Goal: Transaction & Acquisition: Obtain resource

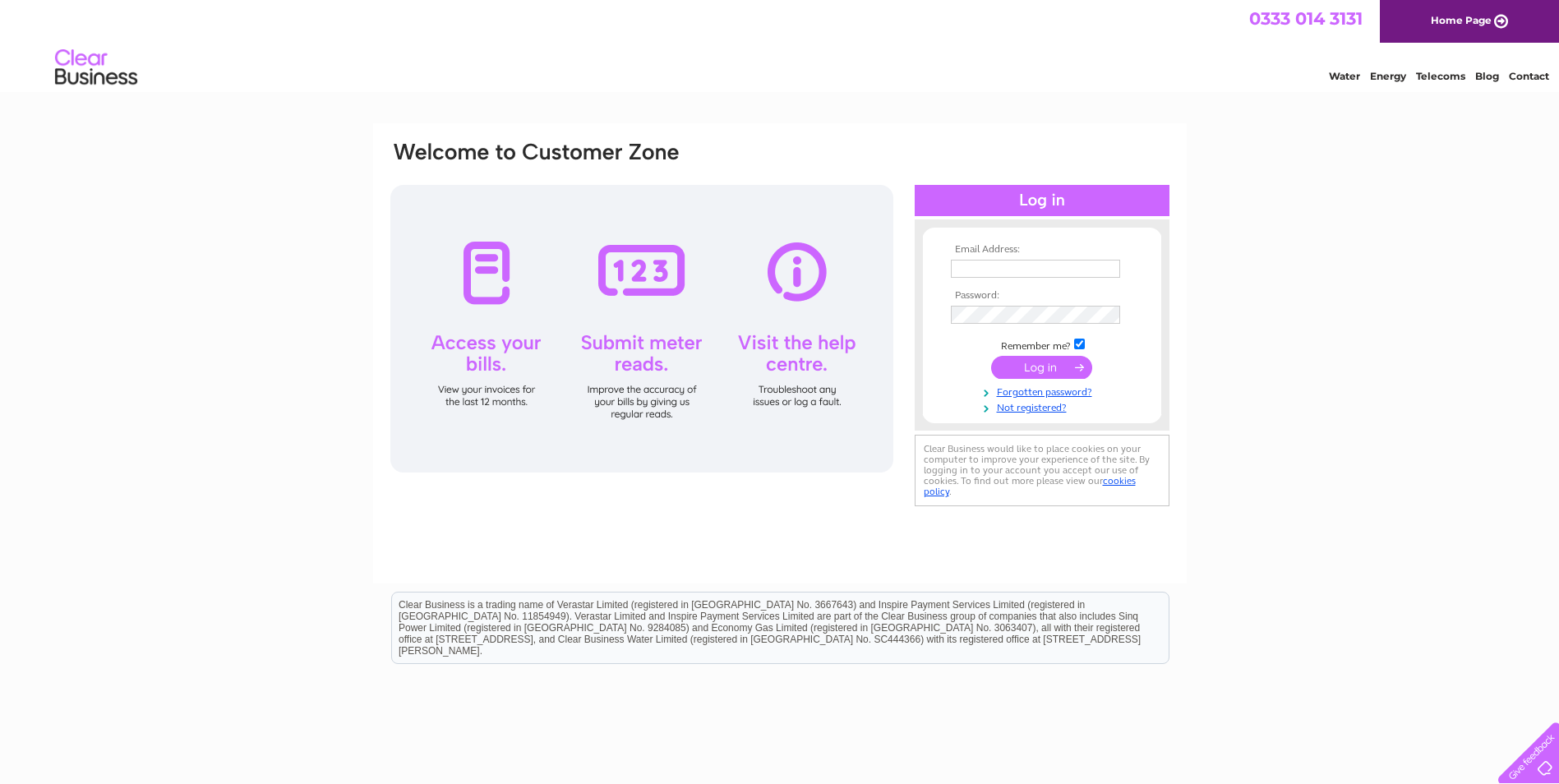
type input "kate@yorkshireenergydoctor.org.uk"
click at [1036, 364] on input "submit" at bounding box center [1041, 367] width 101 height 23
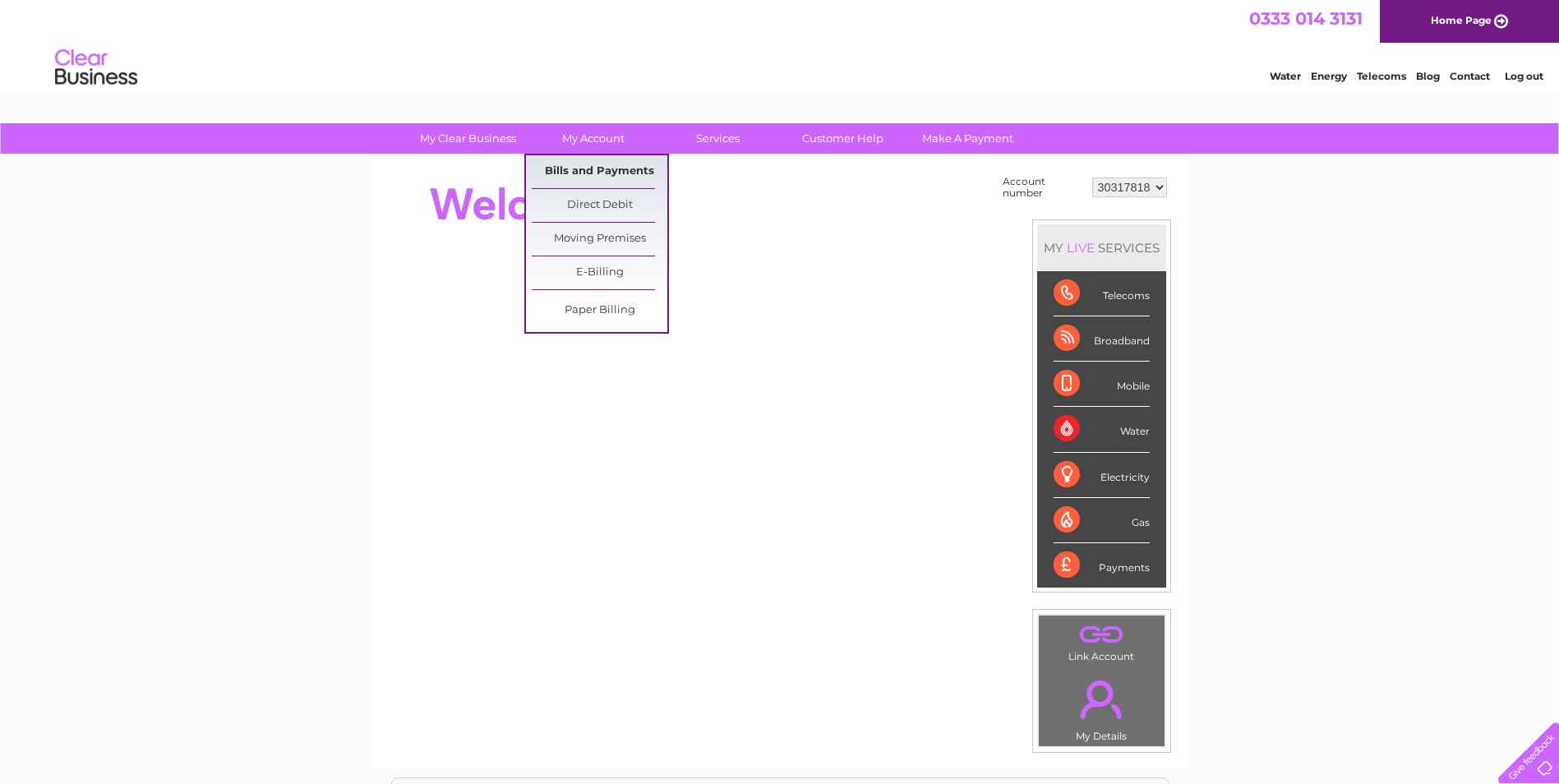
click at [588, 168] on link "Bills and Payments" at bounding box center [599, 172] width 136 height 33
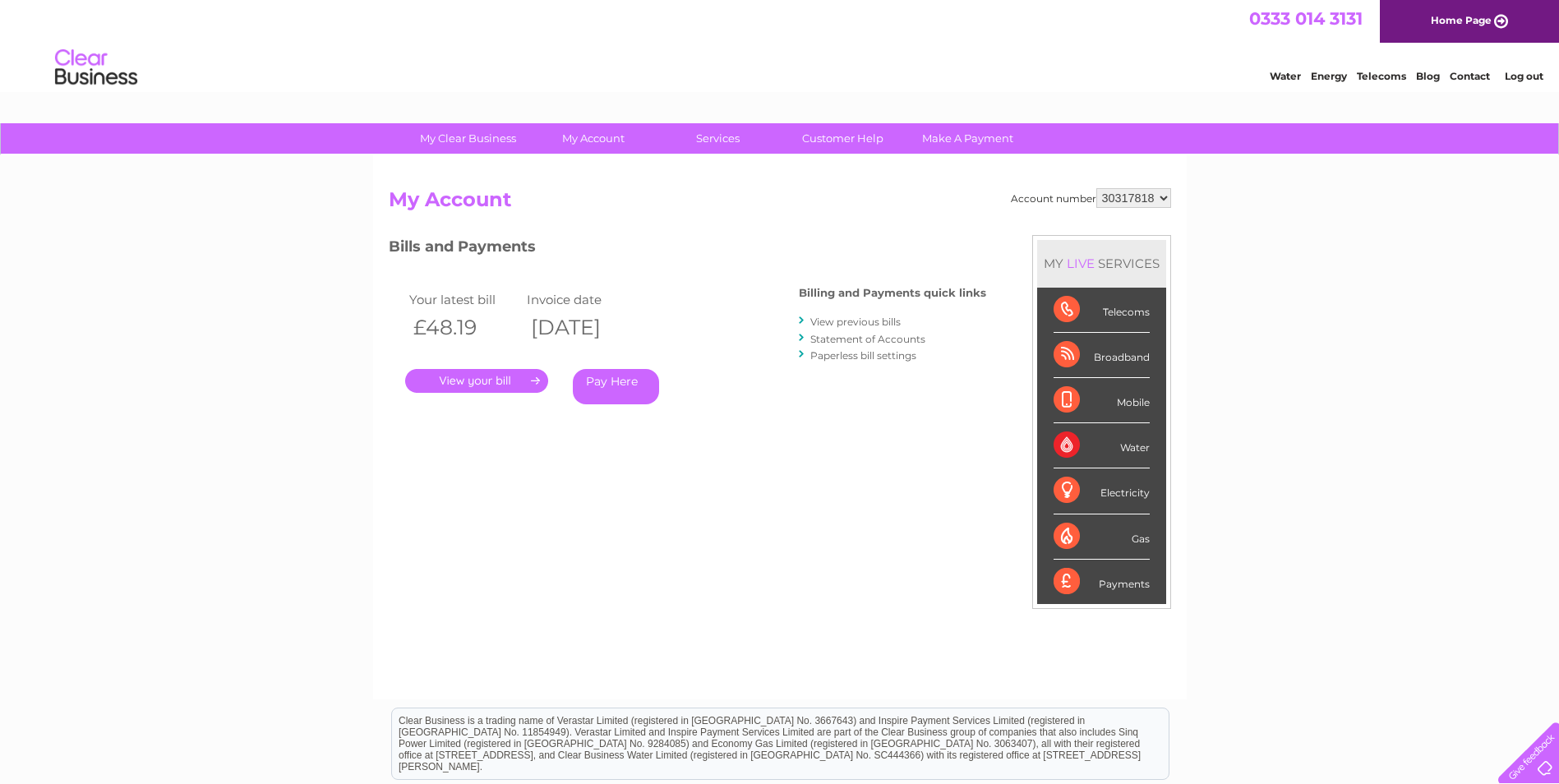
click at [459, 372] on link "." at bounding box center [476, 380] width 143 height 24
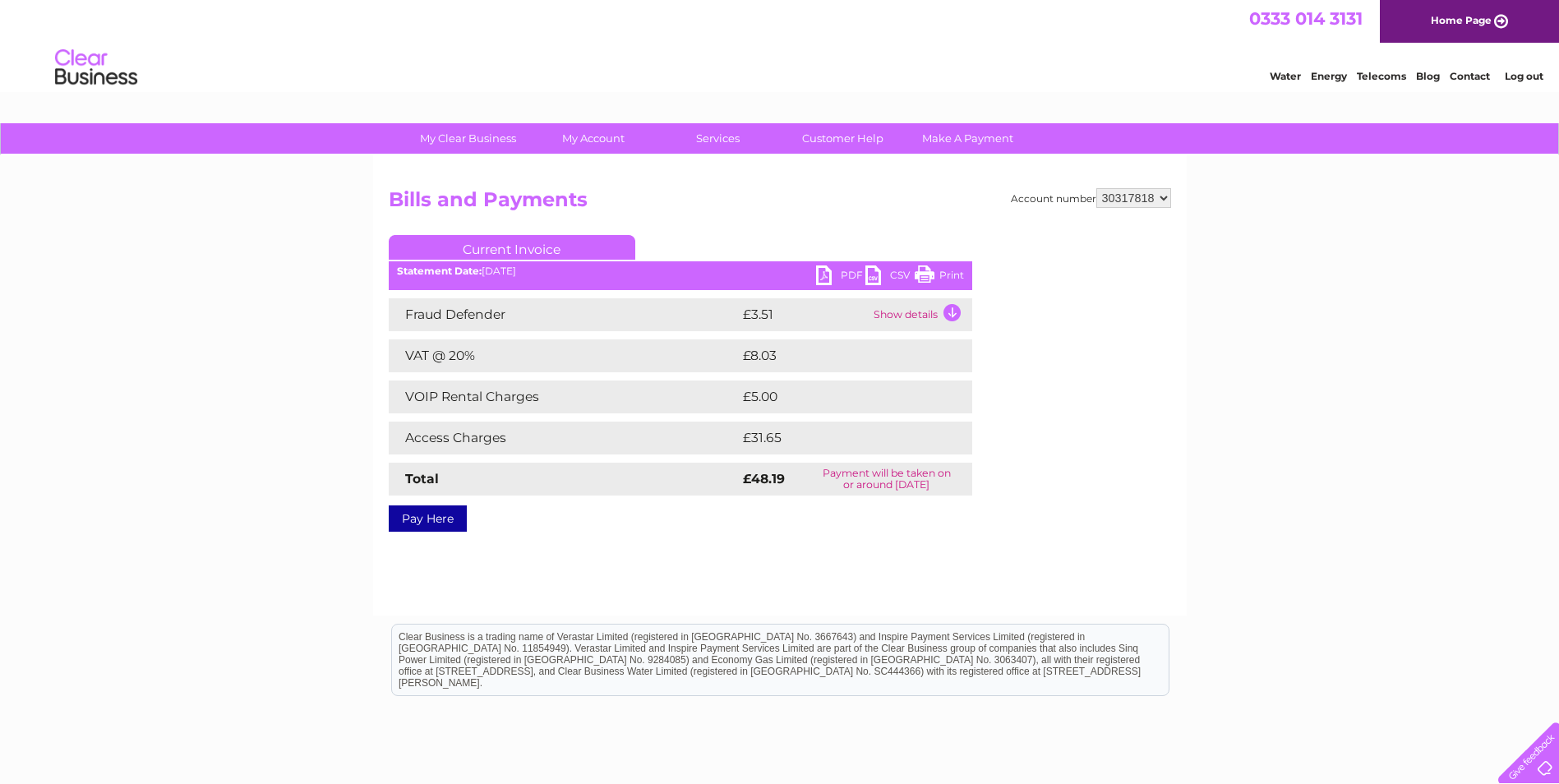
click at [823, 269] on link "PDF" at bounding box center [840, 277] width 49 height 24
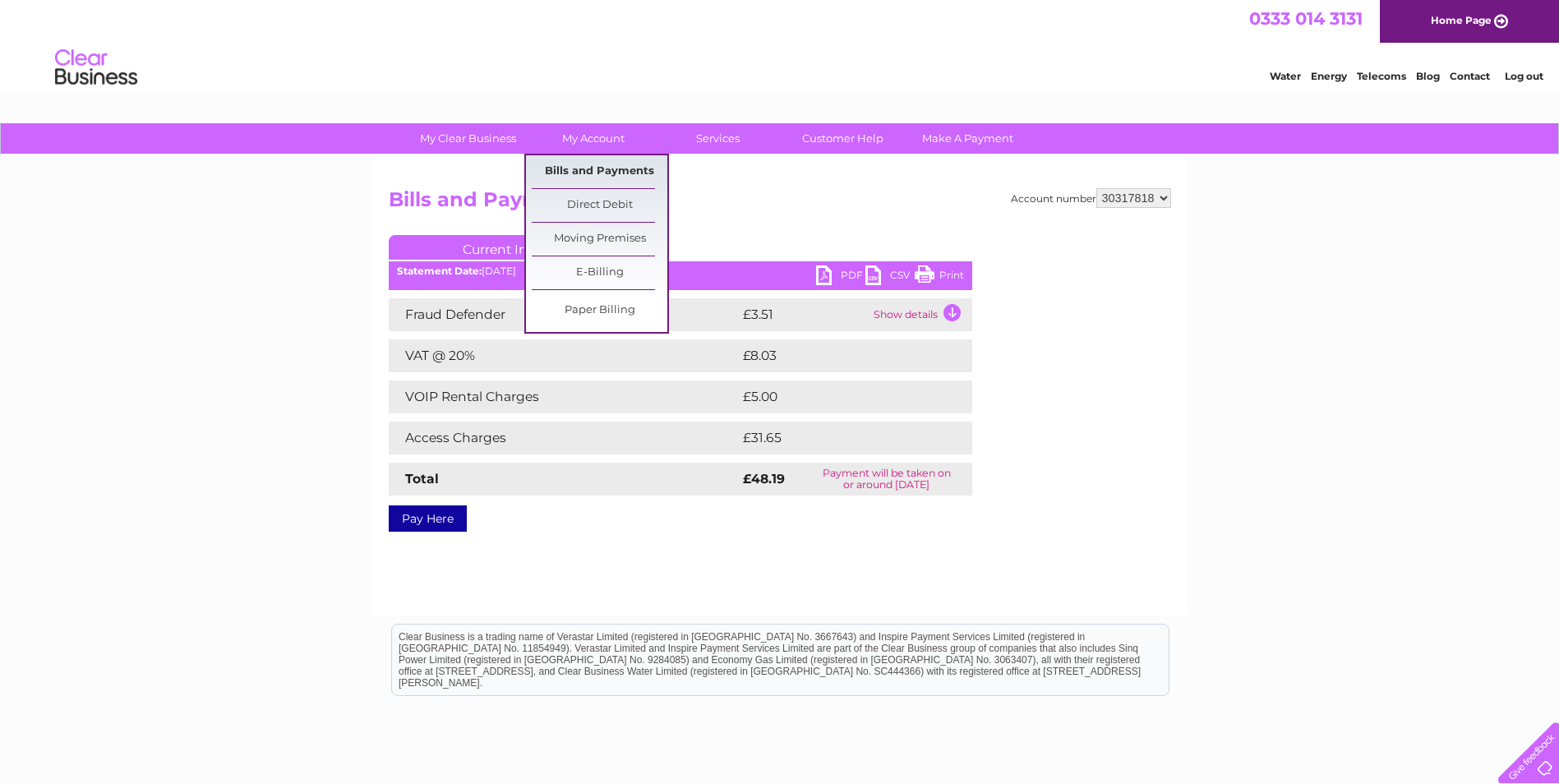
click at [592, 170] on link "Bills and Payments" at bounding box center [599, 172] width 136 height 33
click at [592, 171] on link "Bills and Payments" at bounding box center [599, 172] width 136 height 33
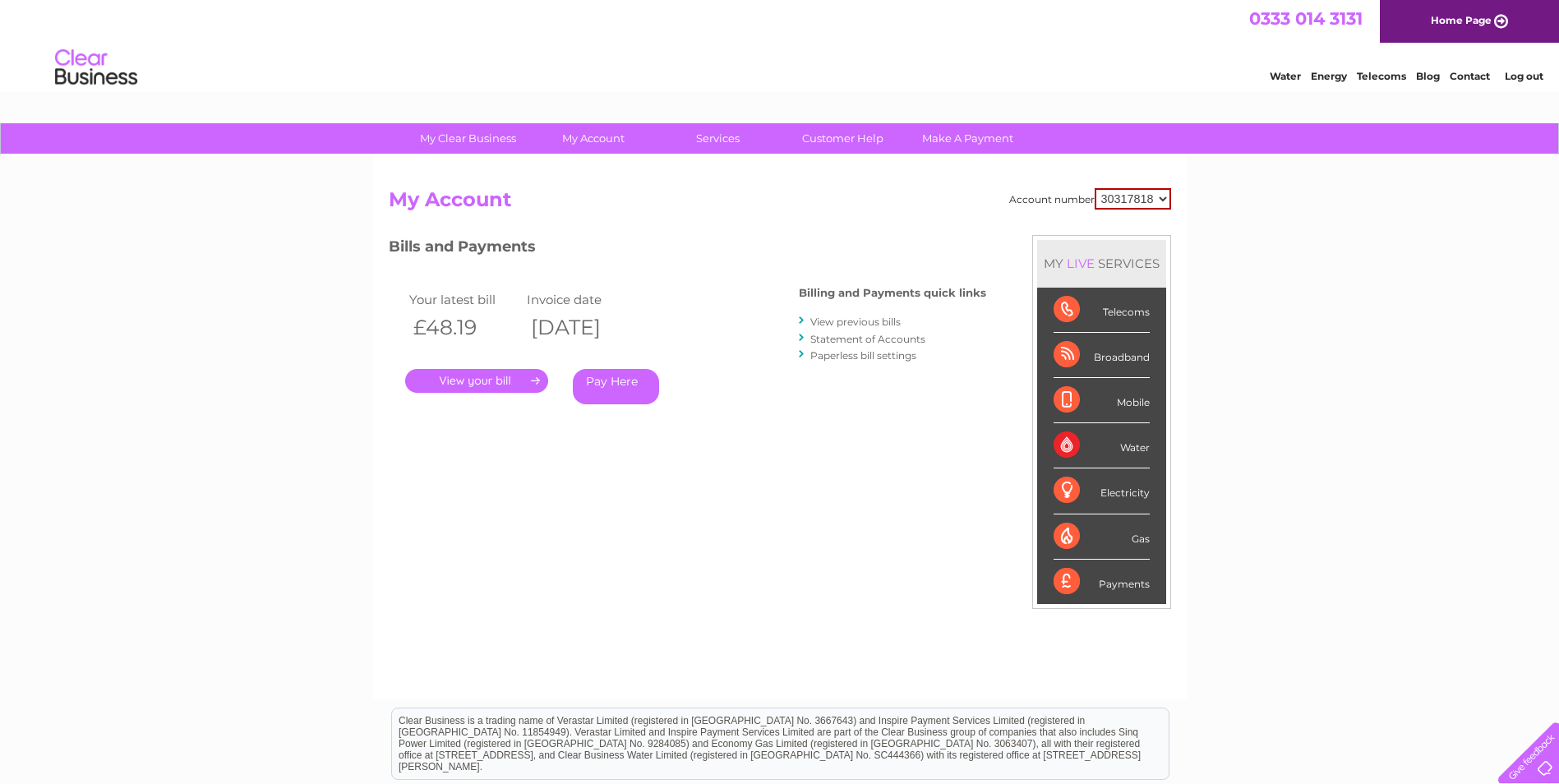
click at [852, 319] on link "View previous bills" at bounding box center [854, 321] width 90 height 12
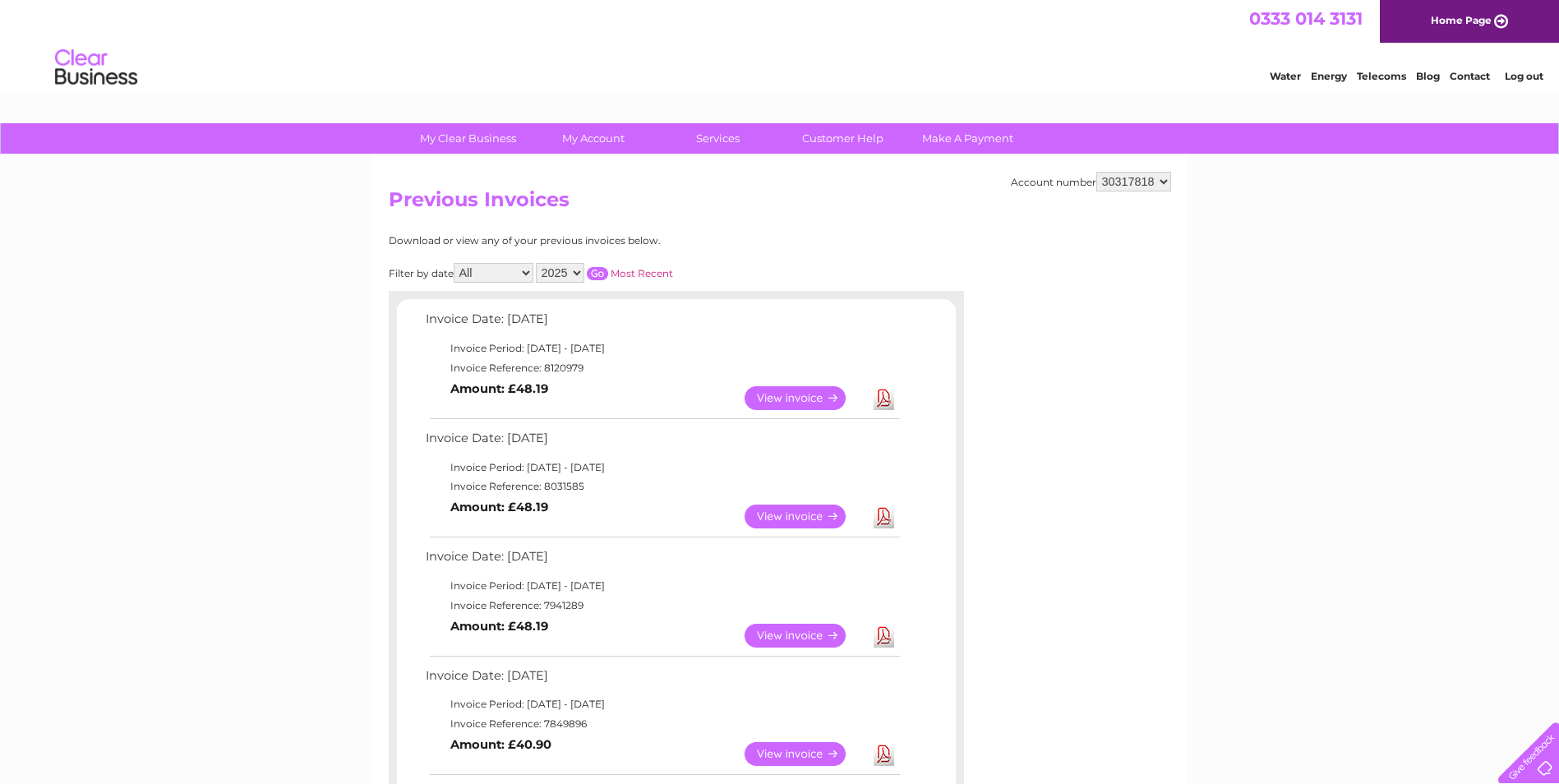
click at [769, 515] on link "View" at bounding box center [804, 516] width 120 height 24
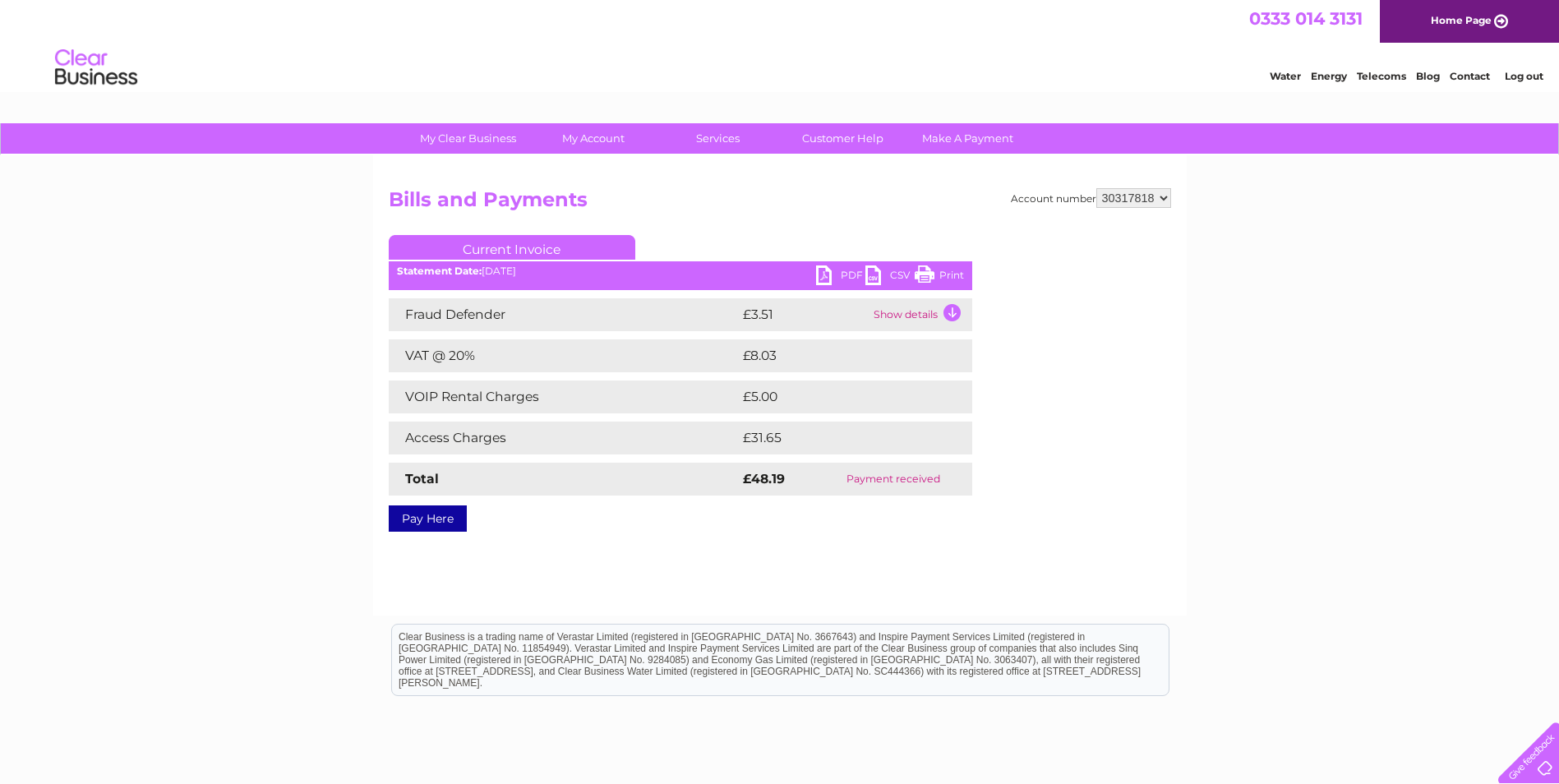
click at [824, 274] on link "PDF" at bounding box center [840, 277] width 49 height 24
click at [1536, 75] on link "Log out" at bounding box center [1523, 76] width 39 height 12
